Goal: Task Accomplishment & Management: Complete application form

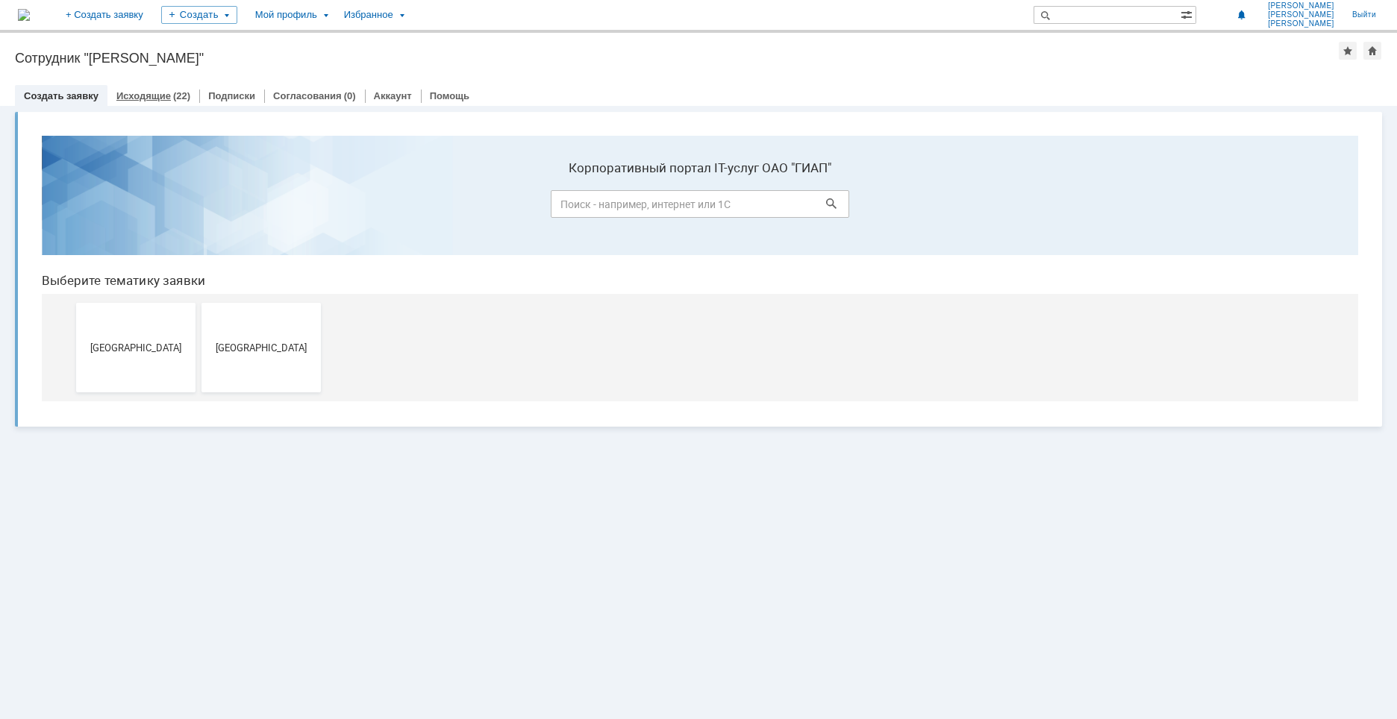
click at [150, 94] on link "Исходящие" at bounding box center [143, 95] width 54 height 11
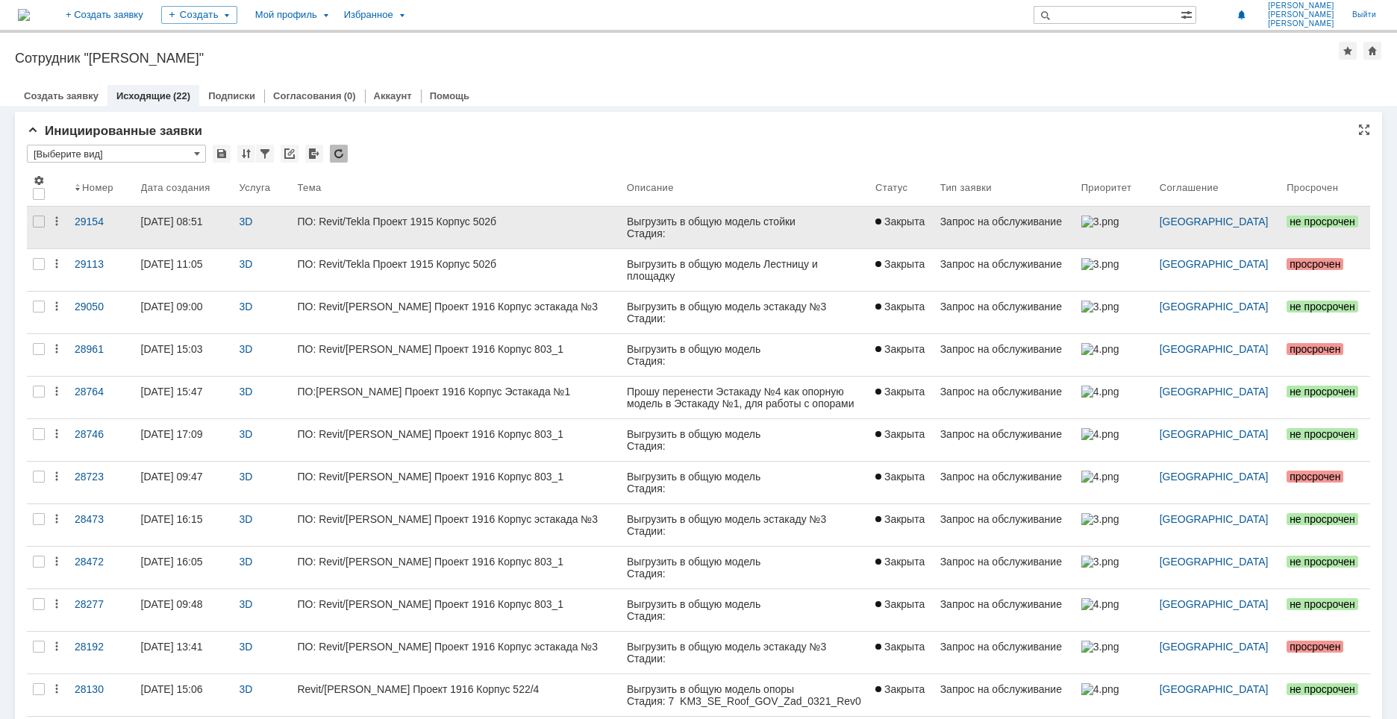
click at [494, 213] on link "ПО: Revit/Tekla Проект 1915 Корпус 502б" at bounding box center [455, 228] width 329 height 42
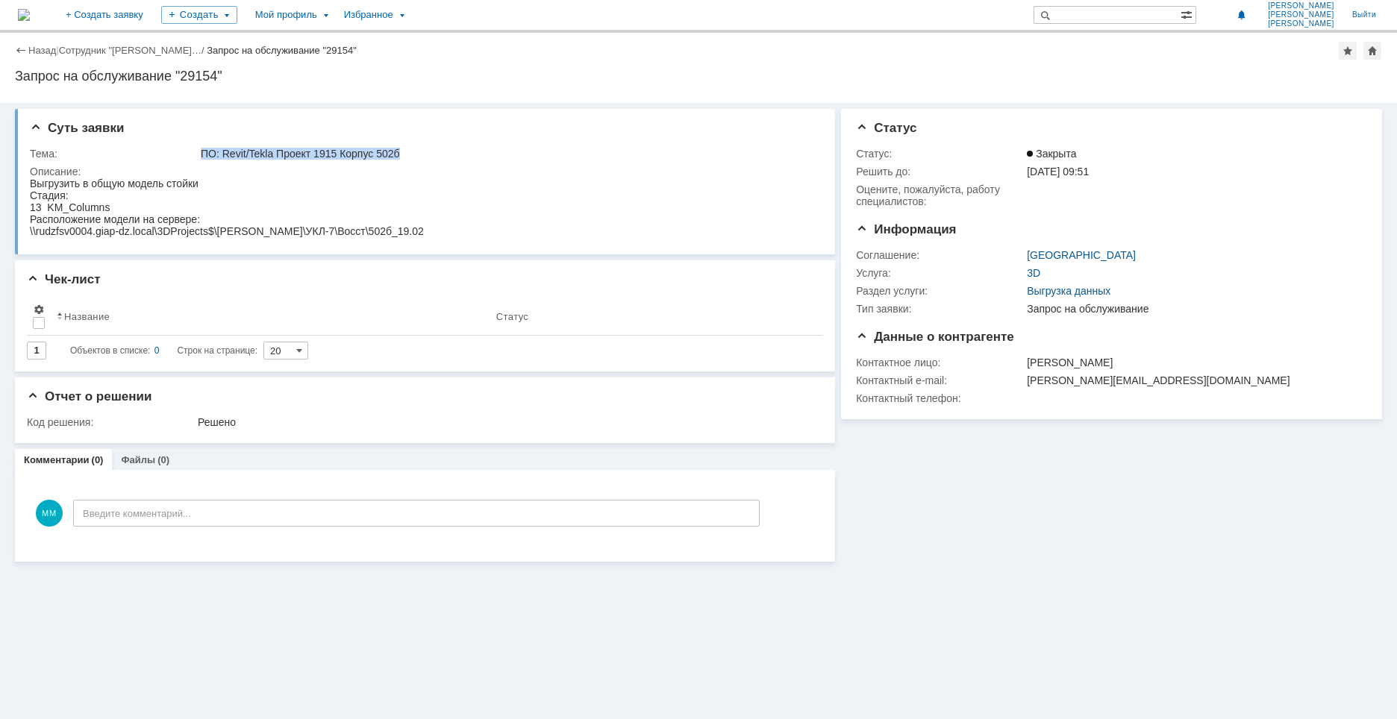
drag, startPoint x: 194, startPoint y: 156, endPoint x: 406, endPoint y: 157, distance: 212.0
click at [406, 157] on tr "Тема: ПО: Revit/[PERSON_NAME] Проект 1915 Корпус 502б" at bounding box center [423, 154] width 786 height 18
copy tr "ПО: Revit/Tekla Проект 1915 Корпус 502б"
drag, startPoint x: 58, startPoint y: 362, endPoint x: 49, endPoint y: 190, distance: 172.7
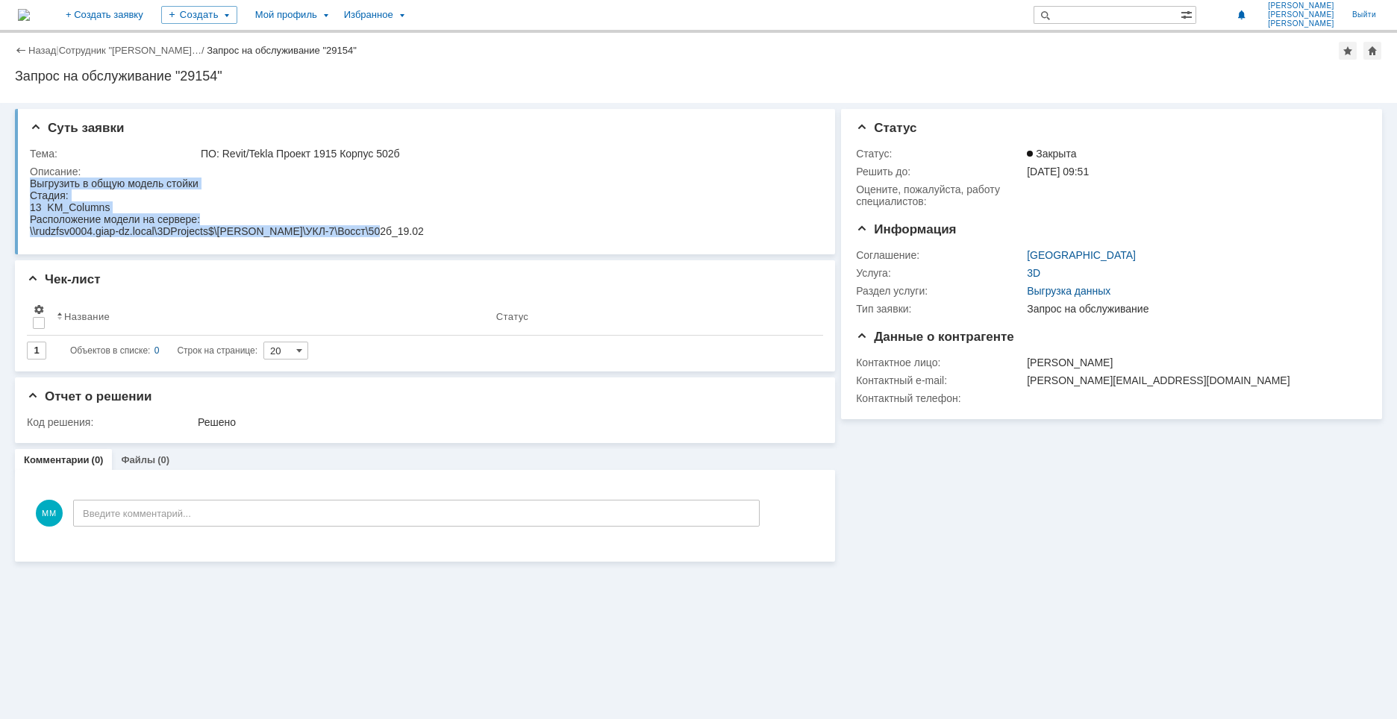
drag, startPoint x: 33, startPoint y: 184, endPoint x: 464, endPoint y: 248, distance: 436.1
click at [464, 237] on html "Выгрузить в общую модель стойки Стадия: 13 KM_Columns Расположение модели на се…" at bounding box center [422, 208] width 785 height 60
copy body "Выгрузить в общую модель стойки Стадия: 13 KM_Columns Расположение модели на се…"
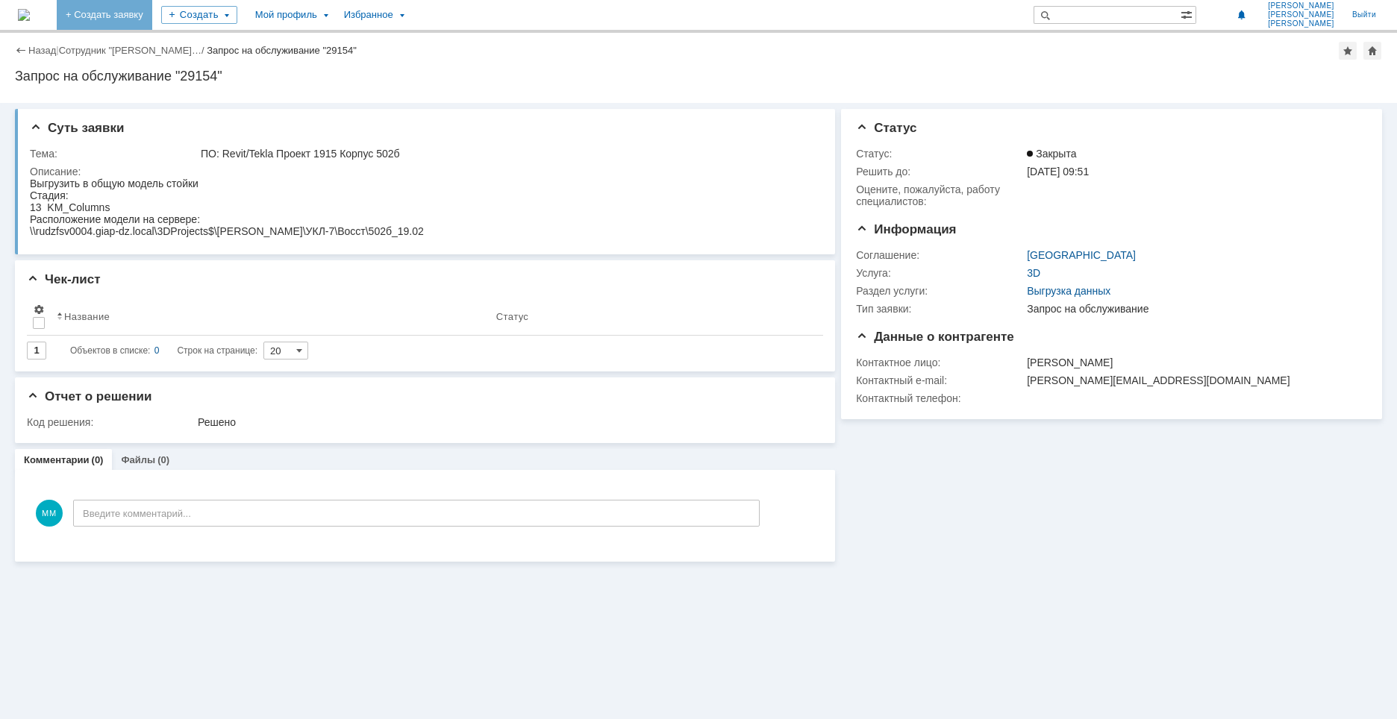
click at [152, 13] on link "+ Создать заявку" at bounding box center [105, 15] width 96 height 30
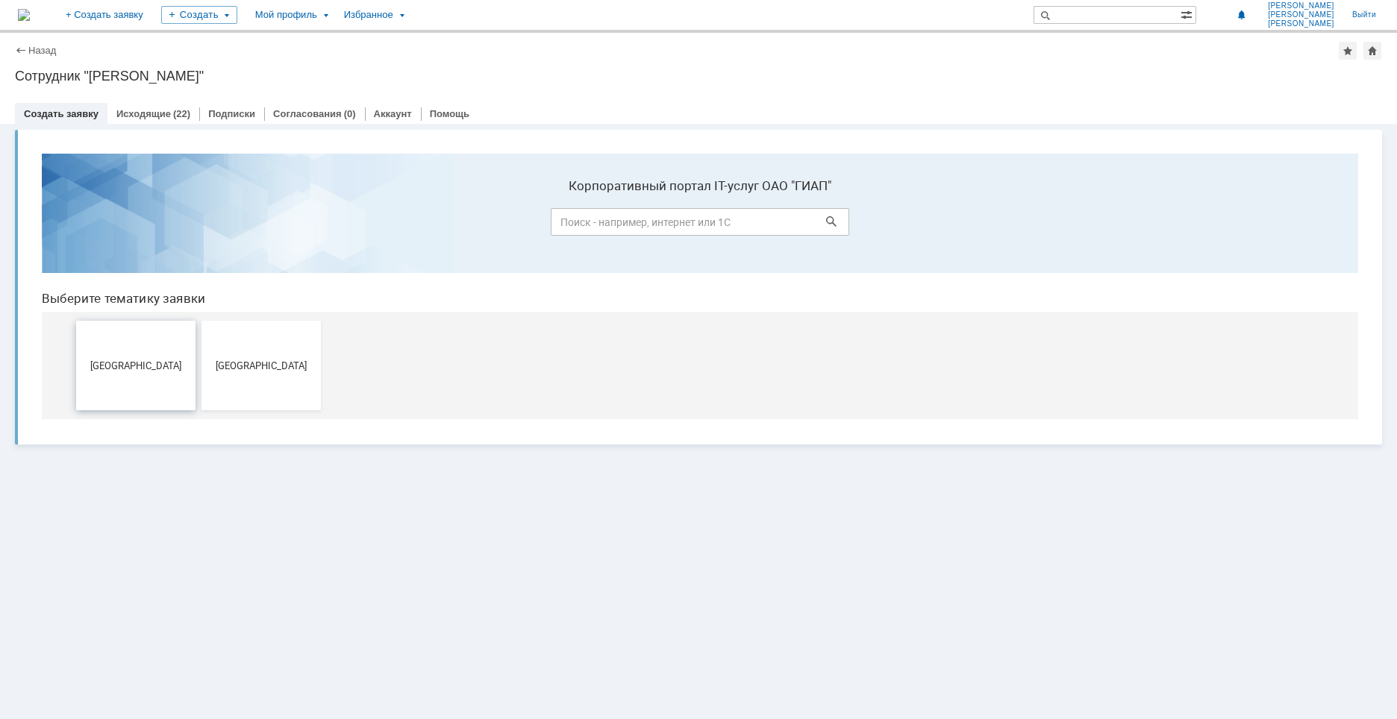
click at [128, 363] on span "[GEOGRAPHIC_DATA]" at bounding box center [136, 365] width 110 height 11
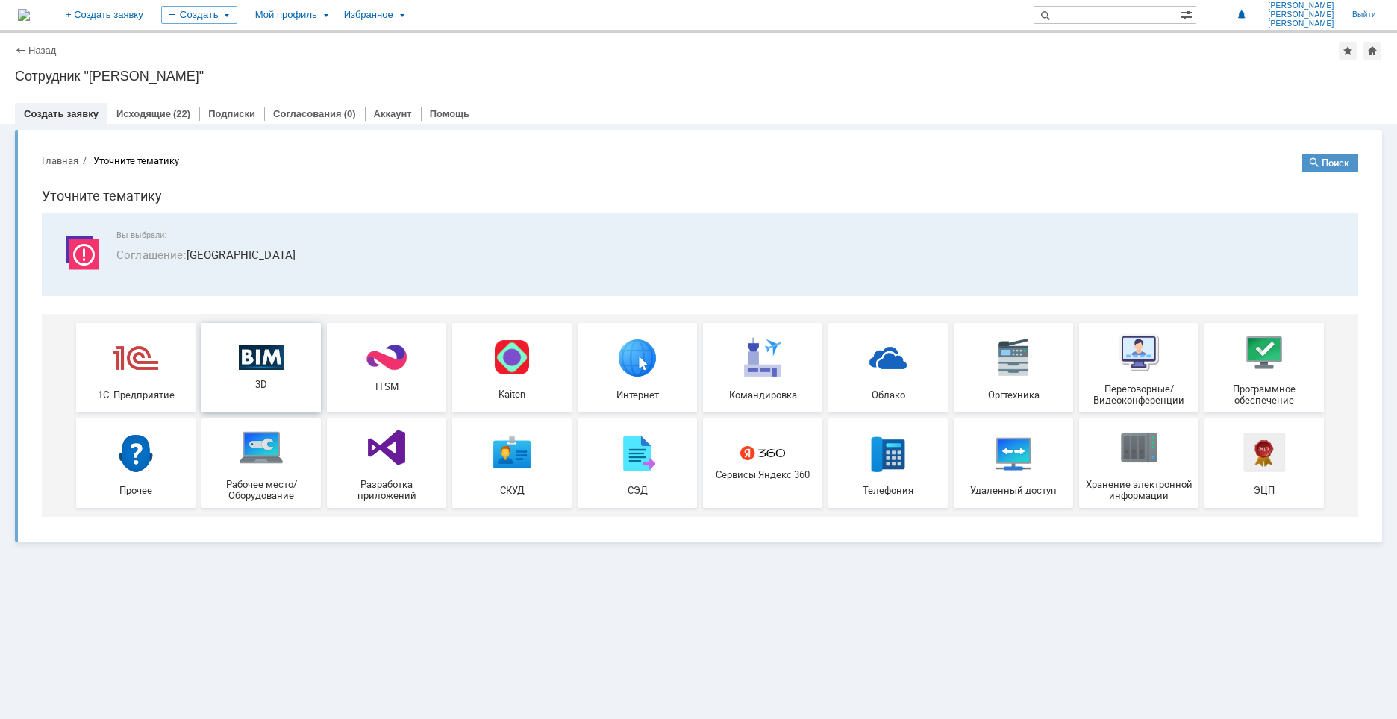
click at [256, 370] on img at bounding box center [261, 357] width 45 height 25
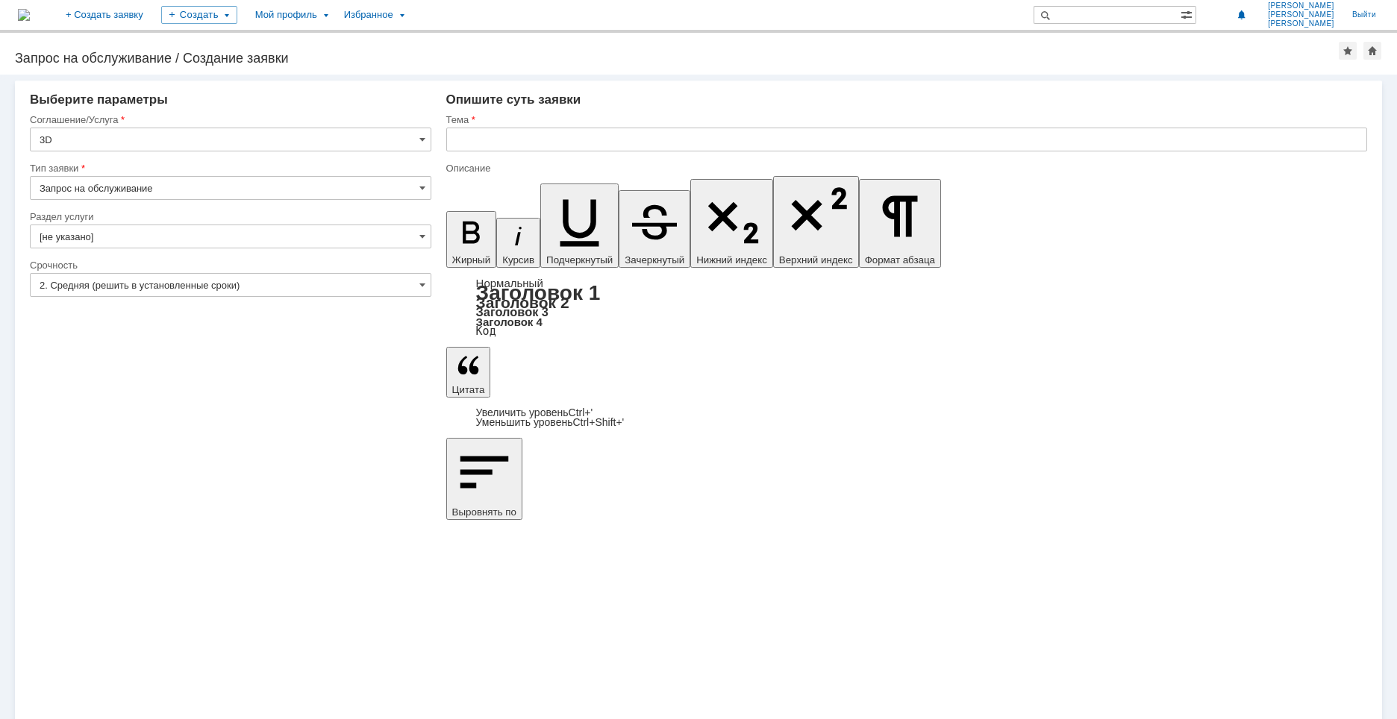
click at [103, 194] on input "Запрос на обслуживание" at bounding box center [231, 188] width 402 height 24
click at [102, 189] on input "Запрос на обслуживание" at bounding box center [231, 188] width 402 height 24
click at [117, 246] on input "[не указано]" at bounding box center [231, 237] width 402 height 24
type input "Запрос на обслуживание"
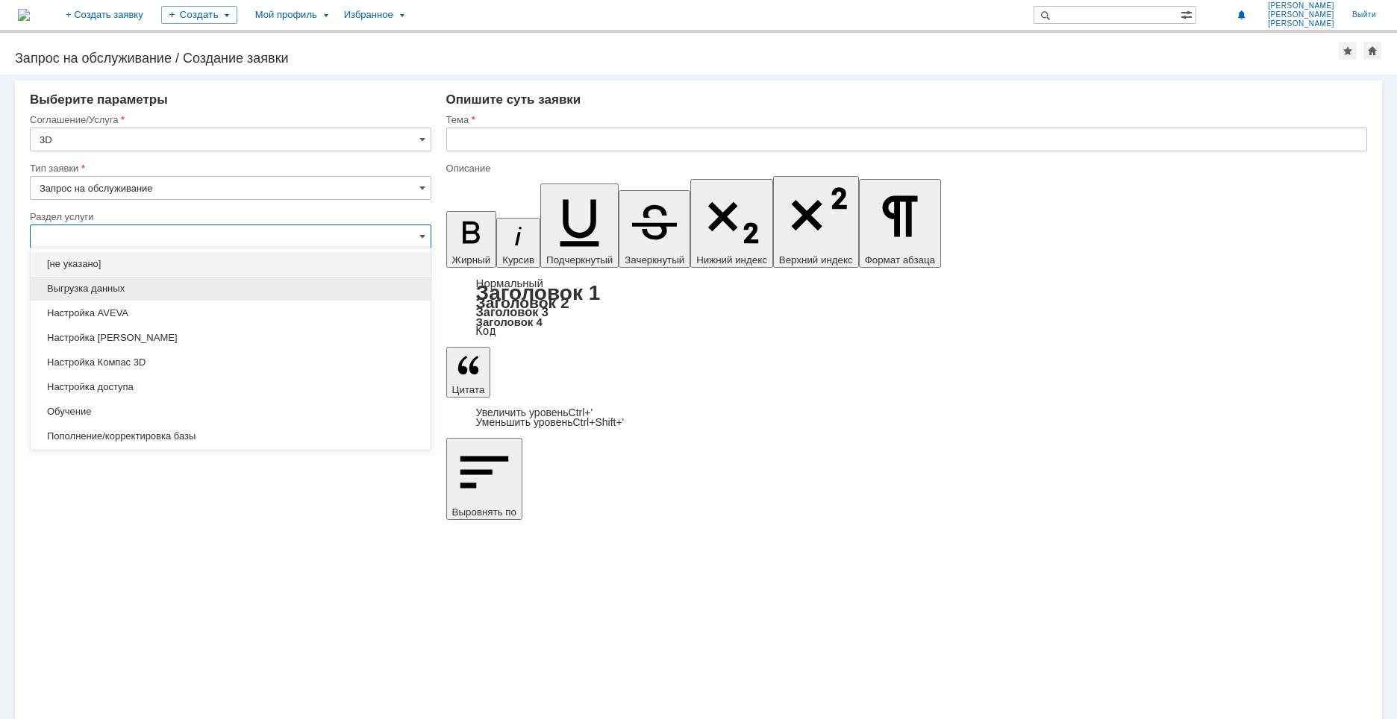
click at [107, 291] on span "Выгрузка данных" at bounding box center [231, 289] width 382 height 12
type input "Выгрузка данных"
type input "ПО: Revit/Tekla Проект ** Корпус **"
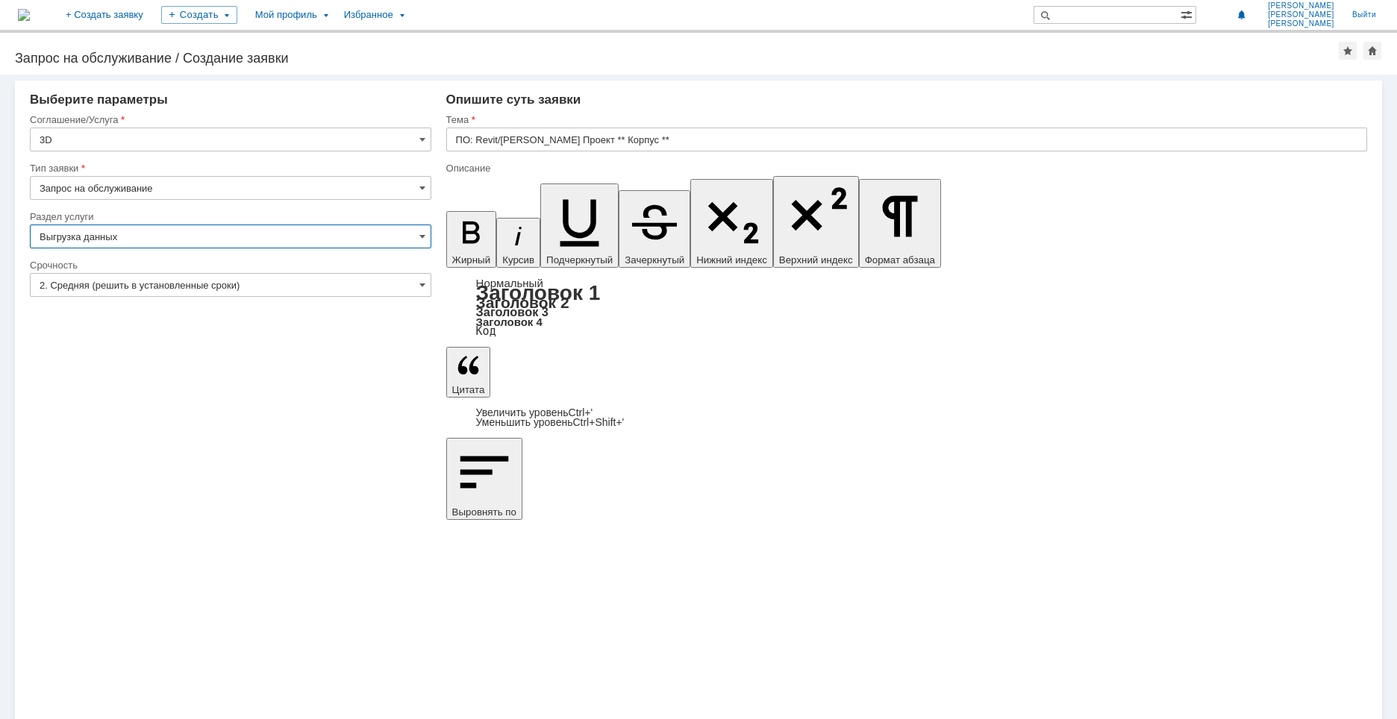
click at [107, 282] on input "2. Средняя (решить в установленные сроки)" at bounding box center [231, 285] width 402 height 24
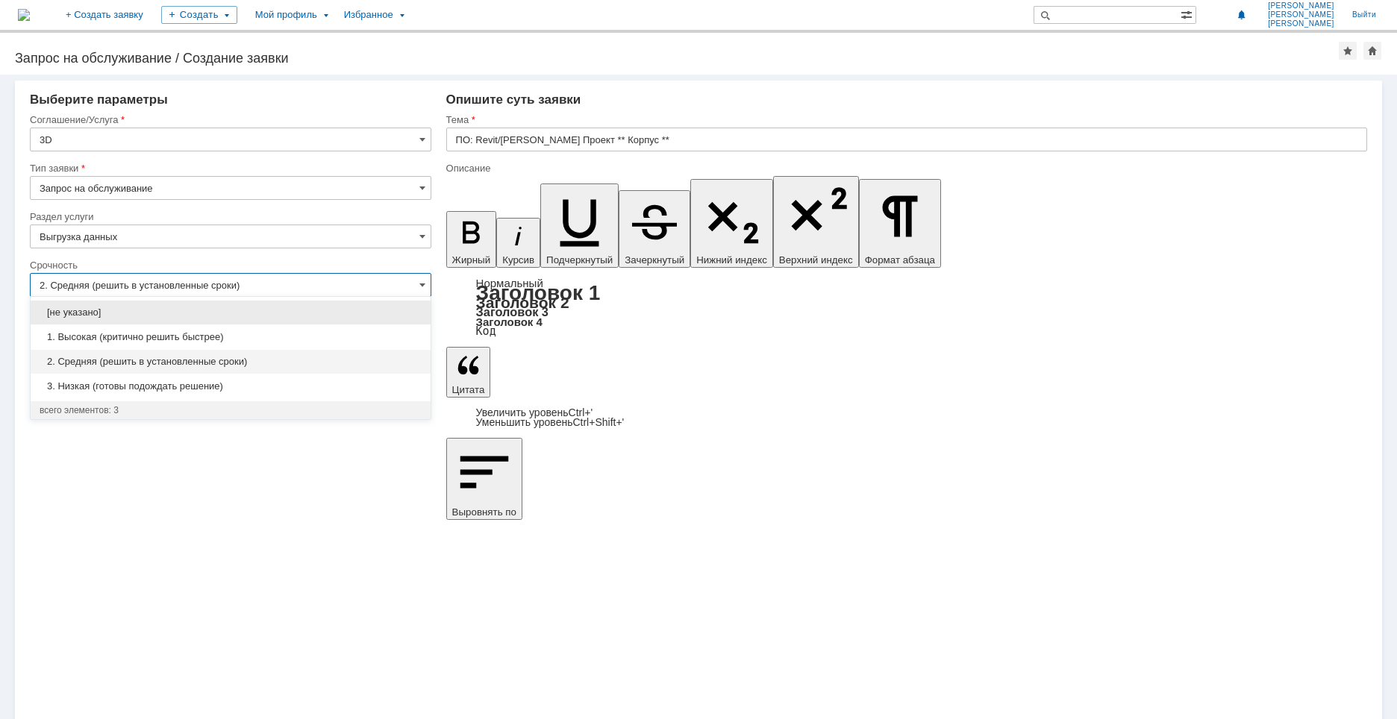
type input "Выгрузка данных"
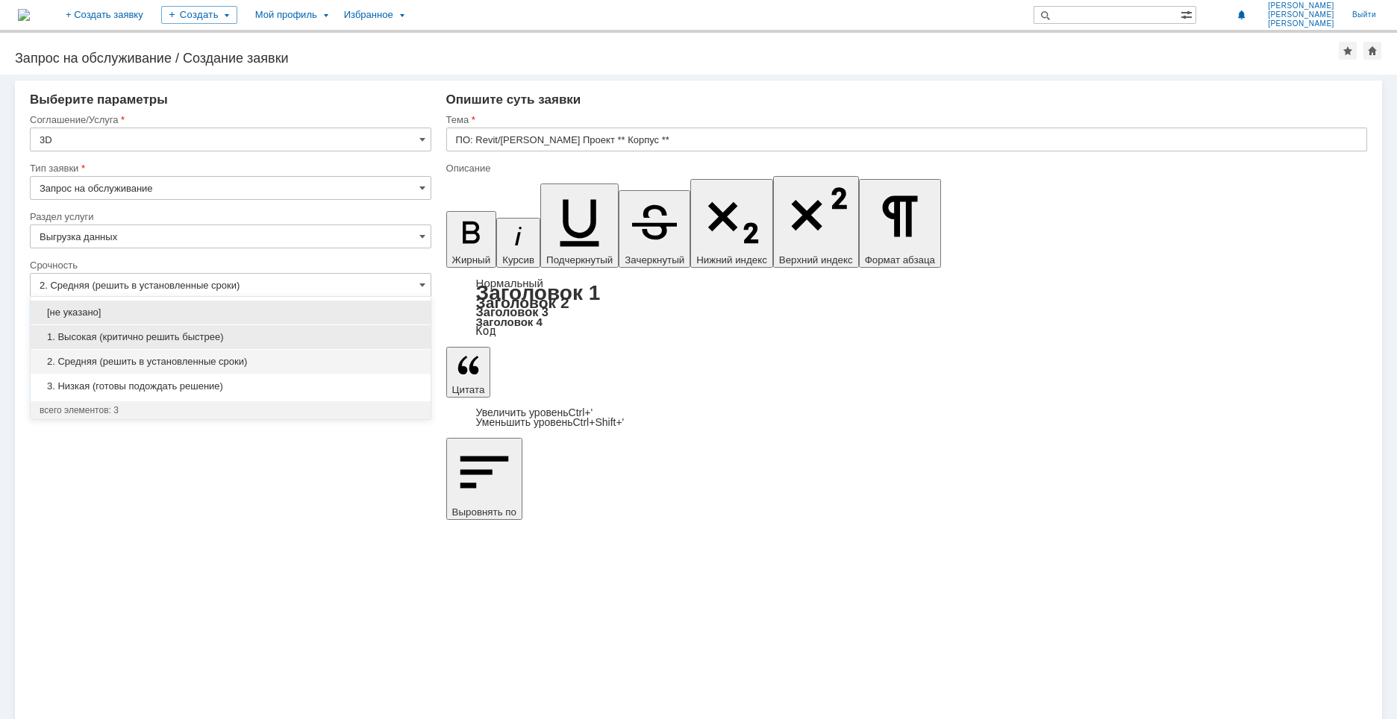
click at [96, 330] on div "1. Высокая (критично решить быстрее)" at bounding box center [231, 337] width 400 height 24
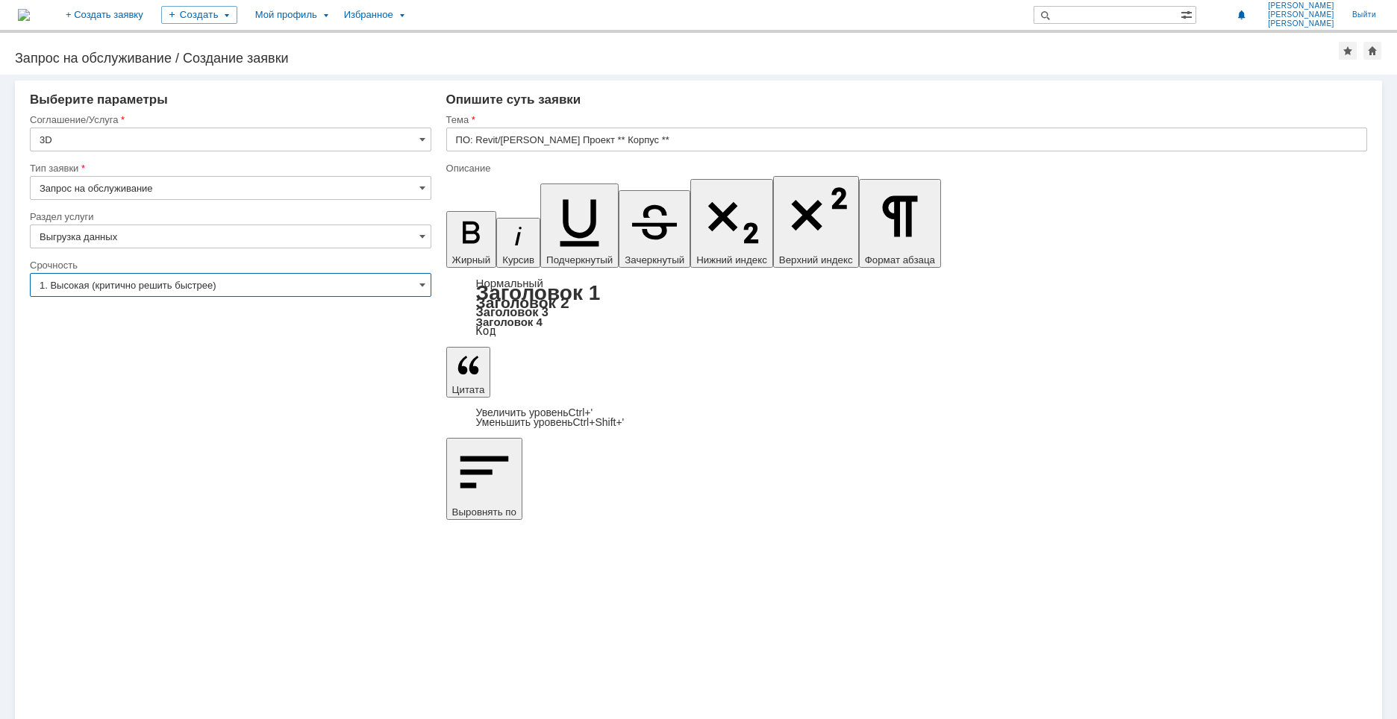
type input "1. Высокая (критично решить быстрее)"
paste input "ПО: Revit/Tekla Проект 1915 Корпус 502б"
click at [477, 140] on input "ПО: Revit/Tekla Проект 1915 Корпус 502б" at bounding box center [906, 140] width 921 height 24
type input "ПО: Revit/Tekla Проект 1915 Корпус 502б"
drag, startPoint x: 536, startPoint y: 5005, endPoint x: 881, endPoint y: 5151, distance: 375.0
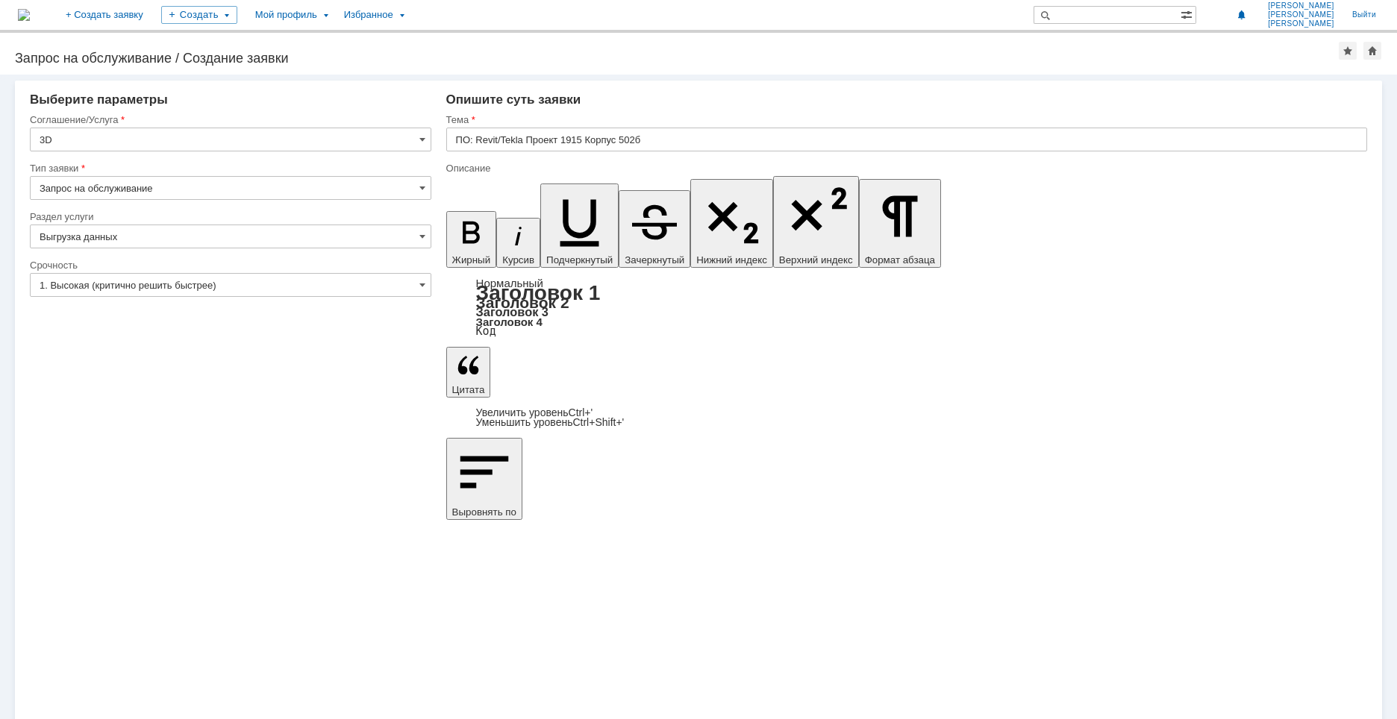
drag, startPoint x: 549, startPoint y: 4990, endPoint x: 460, endPoint y: 4994, distance: 88.9
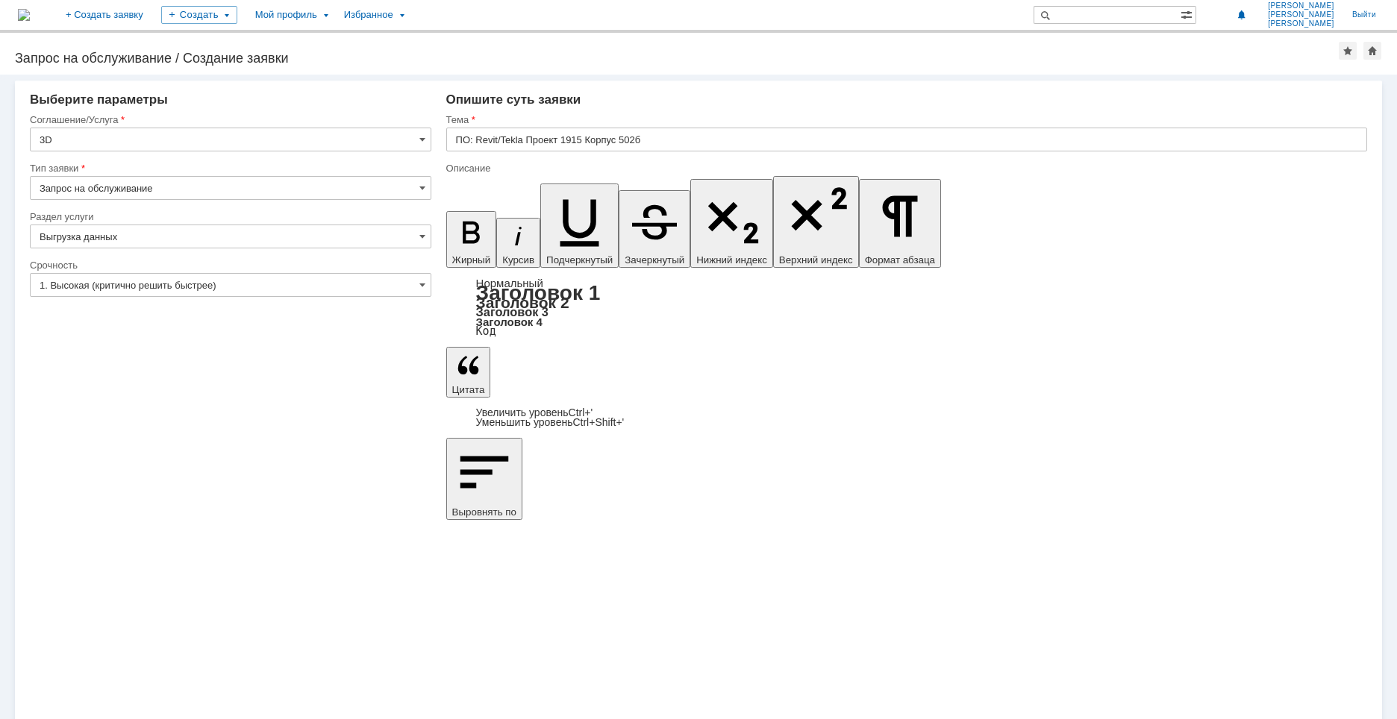
copy span "13 KM_Columns"
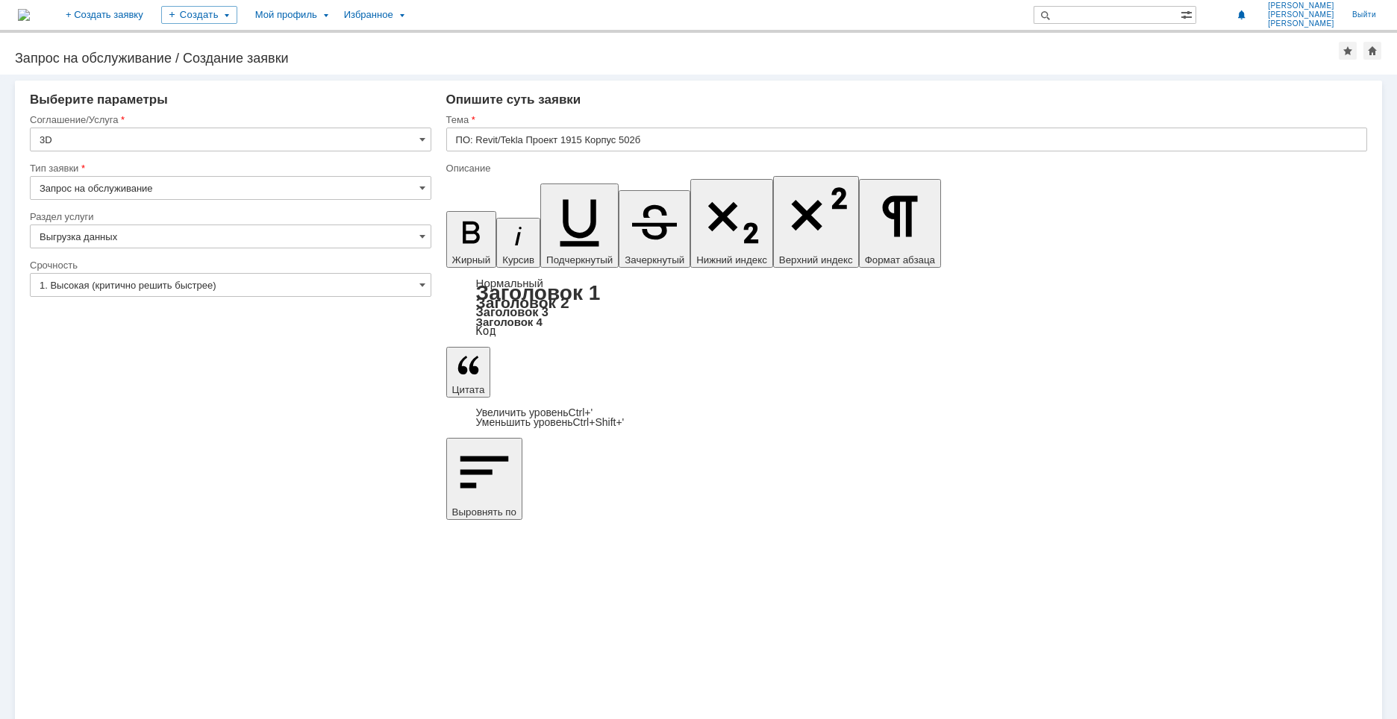
drag, startPoint x: 538, startPoint y: 4980, endPoint x: 496, endPoint y: 4975, distance: 42.8
